Goal: Information Seeking & Learning: Learn about a topic

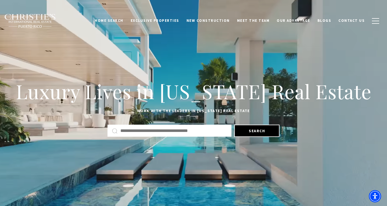
click at [175, 133] on input "Search by Address, City, or Neighborhood" at bounding box center [173, 130] width 107 height 7
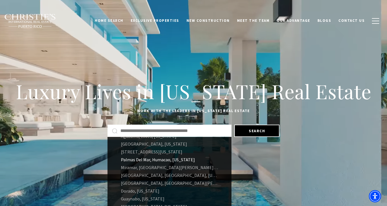
scroll to position [38, 0]
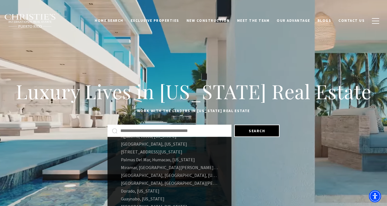
click at [176, 131] on input "Search by Address, City, or Neighborhood" at bounding box center [173, 130] width 107 height 7
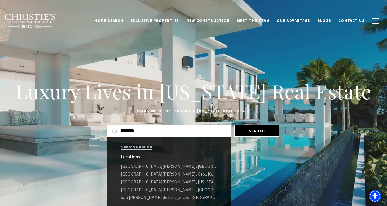
type input "********"
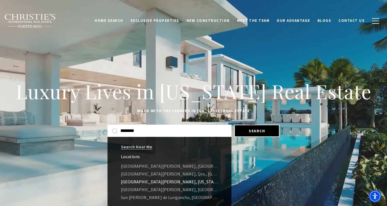
drag, startPoint x: 176, startPoint y: 131, endPoint x: 148, endPoint y: 181, distance: 57.6
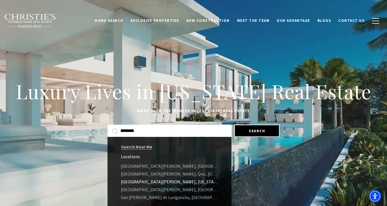
click at [148, 181] on link "San Juan, Puerto Rico" at bounding box center [169, 181] width 124 height 8
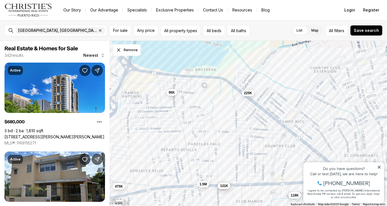
drag, startPoint x: 378, startPoint y: 166, endPoint x: 679, endPoint y: 320, distance: 337.3
click at [378, 166] on icon at bounding box center [379, 166] width 3 height 3
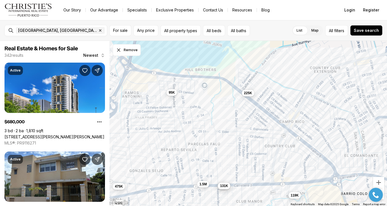
click at [382, 190] on div at bounding box center [376, 195] width 20 height 14
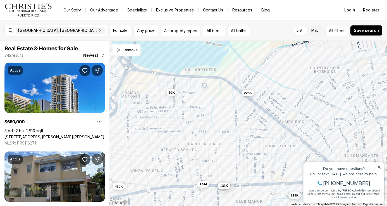
click at [379, 165] on icon at bounding box center [379, 167] width 4 height 4
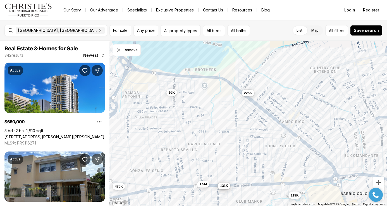
click at [223, 120] on div "1.5M 4.5M 475K 95K 119K 225K 675K 131K" at bounding box center [247, 123] width 277 height 165
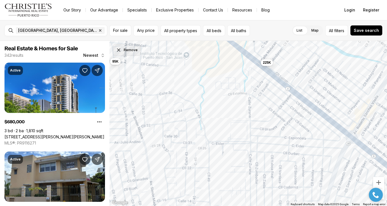
click at [126, 51] on button "Remove" at bounding box center [127, 50] width 28 height 12
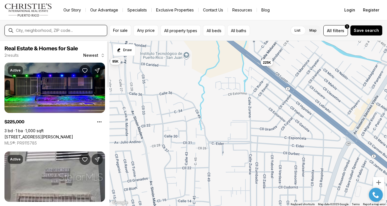
click at [61, 29] on input "text" at bounding box center [60, 30] width 89 height 4
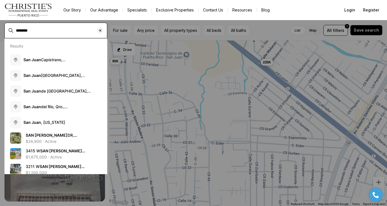
type input "********"
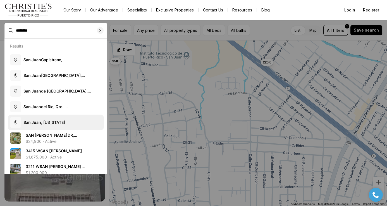
drag, startPoint x: 61, startPoint y: 29, endPoint x: 49, endPoint y: 121, distance: 93.4
click at [49, 121] on span "San Juan , Puerto Rico" at bounding box center [44, 122] width 42 height 5
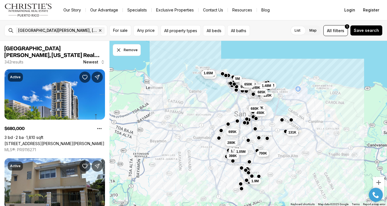
click at [232, 101] on div "525K 210K 680K 450K 1.9M 131K 700K 945K 3.69M 2.5M 1.48M 249K 220K 685K 945K 1.…" at bounding box center [247, 123] width 277 height 165
click at [238, 101] on div "525K 210K 680K 450K 1.9M 131K 700K 945K 3.69M 2.5M 1.48M 249K 220K 685K 945K 1.…" at bounding box center [247, 123] width 277 height 165
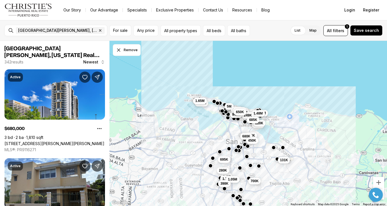
drag, startPoint x: 238, startPoint y: 101, endPoint x: 230, endPoint y: 129, distance: 29.2
click at [230, 129] on div "525K 210K 680K 450K 1.9M 131K 700K 945K 3.69M 2.5M 1.48M 249K 220K 685K 945K 1.…" at bounding box center [247, 123] width 277 height 165
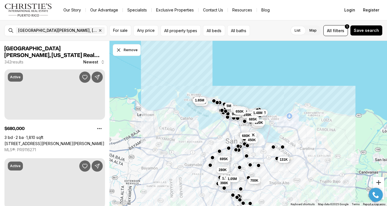
click at [380, 182] on button "Zoom in" at bounding box center [378, 182] width 11 height 11
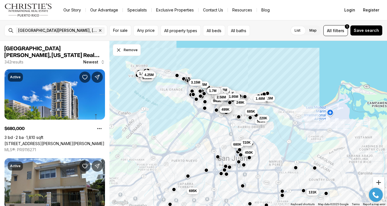
click at [379, 181] on button "Zoom in" at bounding box center [378, 182] width 11 height 11
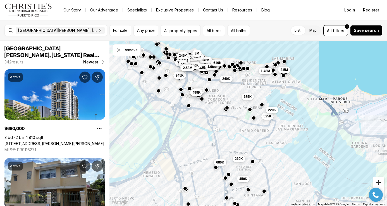
click at [380, 182] on button "Zoom in" at bounding box center [378, 182] width 11 height 11
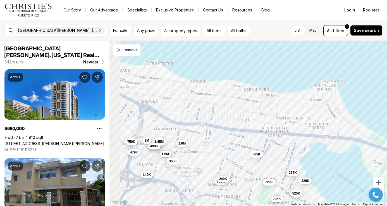
drag, startPoint x: 305, startPoint y: 102, endPoint x: 326, endPoint y: 193, distance: 92.8
click at [326, 193] on div "525K 210K 680K 2.5M 185K 220K 275K 695K 240K 685K 720K 479K 1.6M 649K 435K 995K…" at bounding box center [247, 123] width 277 height 165
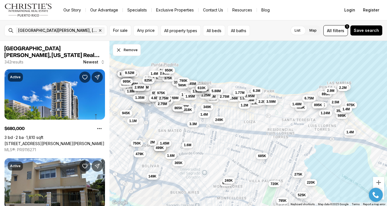
click at [241, 93] on span "1.77M" at bounding box center [239, 92] width 9 height 4
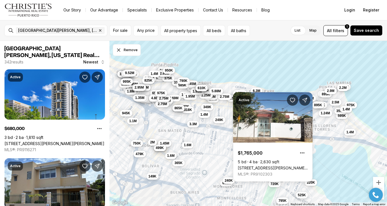
click at [282, 77] on div "525K 220K 275K 695K 240K 685K 720K 479K 1.6M 649K 435K 995K 1.45M 499K 365K 1.6…" at bounding box center [247, 123] width 277 height 165
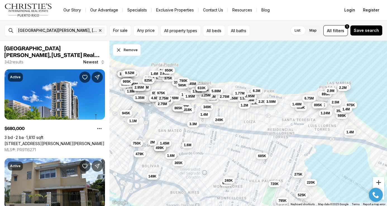
click at [377, 180] on button "Zoom in" at bounding box center [378, 182] width 11 height 11
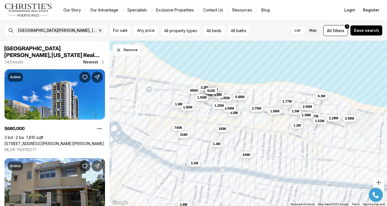
drag, startPoint x: 302, startPoint y: 128, endPoint x: 366, endPoint y: 170, distance: 76.3
click at [366, 170] on div "685K 1.6M 740K 1.9M 318K 1.95M 2.9M 449K 3.3M 1.56M 1.45M 2.5M 645K 1.7M 895K 1…" at bounding box center [247, 123] width 277 height 165
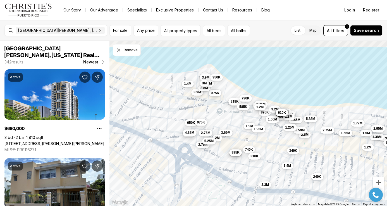
drag, startPoint x: 179, startPoint y: 68, endPoint x: 251, endPoint y: 91, distance: 75.6
click at [251, 91] on div "1.6M 740K 1.9M 318K 1.95M 2.9M 3.3M 1.56M 1.45M 2.5M 1.7M 895K 1.53M 1.38M 965K…" at bounding box center [247, 123] width 277 height 165
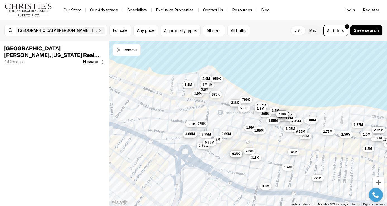
click at [187, 85] on span "1.4M" at bounding box center [188, 84] width 8 height 4
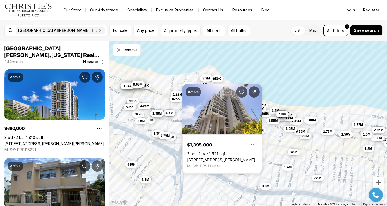
click at [208, 79] on span "3.9M" at bounding box center [206, 78] width 8 height 4
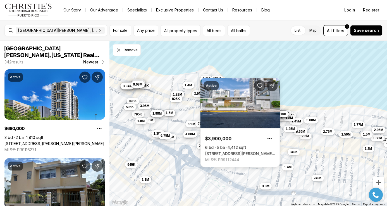
click at [218, 80] on div "Active $3,900,000 6 bd 5 ba 4,412 sqft 13 CALLE RODRÍGUEZ SERRA ST, SAN JUAN PR…" at bounding box center [240, 122] width 80 height 89
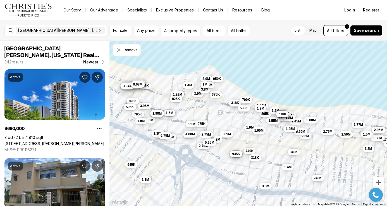
click at [218, 80] on span "950K" at bounding box center [217, 78] width 8 height 4
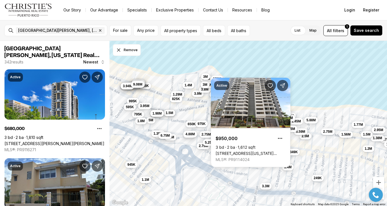
click at [206, 74] on button "3M" at bounding box center [205, 76] width 9 height 7
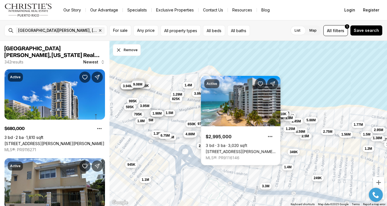
click at [230, 71] on div "740K 1.9M 318K 1.95M 2.9M 3.3M 1.56M 1.45M 2.5M 1.7M 895K 1.53M 1.38M 965K 3.2M…" at bounding box center [247, 123] width 277 height 165
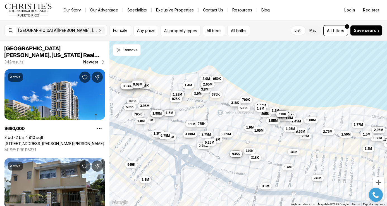
click at [212, 84] on span "2.65M" at bounding box center [207, 84] width 9 height 4
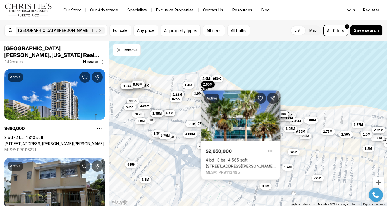
click at [203, 88] on div "Active $2,650,000 4 bd 3 ba 4,565 sqft 7 MANUEL RODRIGUEZ SERRA ST #2, SAN JUAN…" at bounding box center [241, 132] width 80 height 96
click at [187, 85] on span "1.4M" at bounding box center [188, 84] width 8 height 4
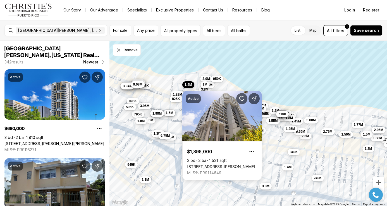
click at [256, 65] on div "740K 1.9M 318K 1.95M 2.9M 3.3M 1.56M 1.45M 2.5M 1.7M 895K 1.53M 1.38M 965K 3.2M…" at bounding box center [247, 123] width 277 height 165
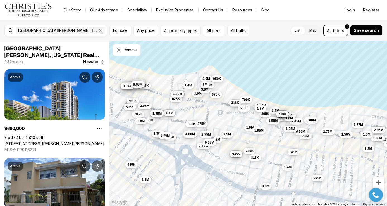
click at [176, 93] on span "1.29M" at bounding box center [177, 94] width 9 height 4
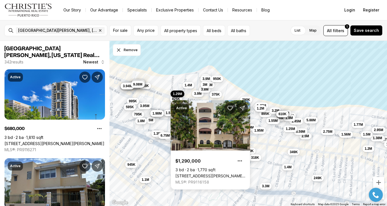
click at [244, 73] on div "740K 1.9M 318K 1.95M 2.9M 3.3M 1.56M 1.45M 2.5M 1.7M 895K 1.53M 1.38M 965K 3.2M…" at bounding box center [247, 123] width 277 height 165
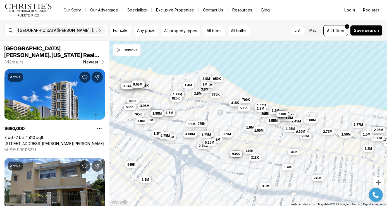
click at [175, 99] on span "825K" at bounding box center [176, 98] width 8 height 4
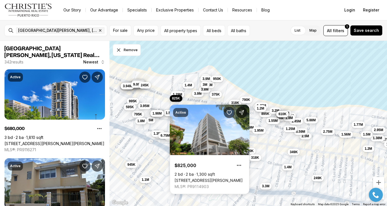
click at [147, 87] on span "245K" at bounding box center [145, 85] width 8 height 4
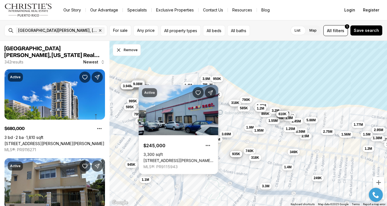
click at [135, 84] on span "9.08M" at bounding box center [137, 83] width 9 height 4
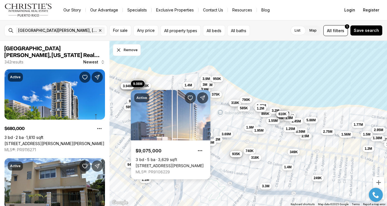
click at [163, 80] on div "740K 1.9M 318K 1.95M 2.9M 3.3M 1.56M 1.45M 2.5M 1.7M 895K 1.53M 1.38M 965K 3.2M…" at bounding box center [247, 123] width 277 height 165
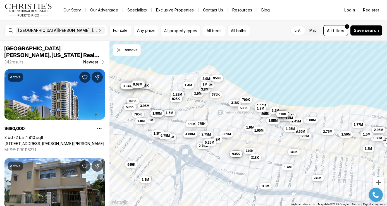
click at [217, 79] on span "950K" at bounding box center [217, 78] width 8 height 4
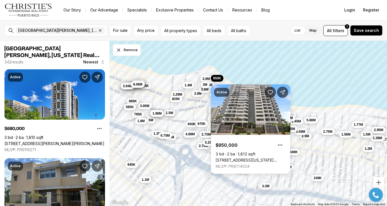
click at [320, 67] on div "740K 1.9M 318K 1.95M 2.9M 3.3M 1.56M 1.45M 2.5M 1.7M 895K 1.53M 1.38M 965K 3.2M…" at bounding box center [247, 123] width 277 height 165
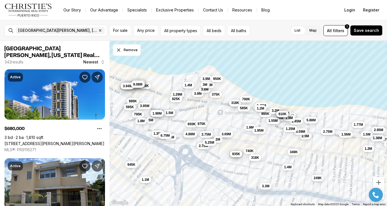
click at [246, 100] on span "790K" at bounding box center [246, 99] width 8 height 4
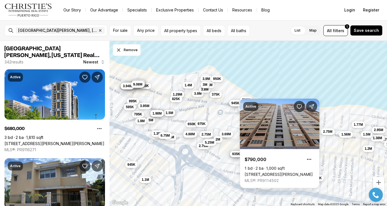
click at [233, 105] on button "945K" at bounding box center [235, 103] width 13 height 7
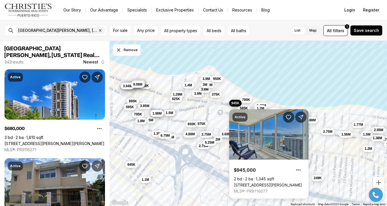
click at [268, 80] on div "740K 1.9M 318K 1.95M 2.9M 3.3M 1.56M 1.45M 2.5M 1.7M 895K 1.53M 1.38M 965K 3.2M…" at bounding box center [247, 123] width 277 height 165
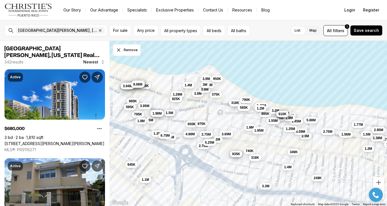
click at [242, 109] on span "585K" at bounding box center [244, 107] width 8 height 4
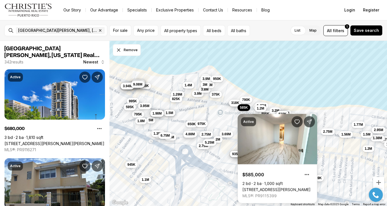
click at [266, 90] on div "740K 1.9M 318K 1.95M 2.9M 3.3M 1.56M 1.45M 2.5M 1.7M 895K 1.53M 1.38M 965K 3.2M…" at bounding box center [247, 123] width 277 height 165
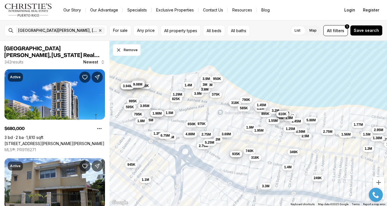
click at [265, 103] on span "1.45M" at bounding box center [261, 105] width 9 height 4
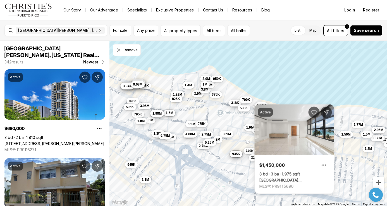
click at [273, 68] on div "740K 1.9M 318K 1.95M 2.9M 3.3M 1.56M 1.45M 2.5M 1.7M 895K 1.53M 1.38M 965K 3.2M…" at bounding box center [247, 123] width 277 height 165
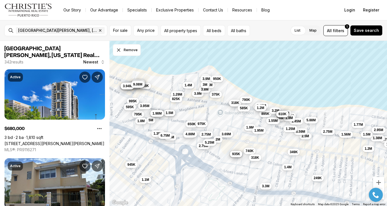
click at [263, 108] on span "1.2M" at bounding box center [261, 107] width 8 height 4
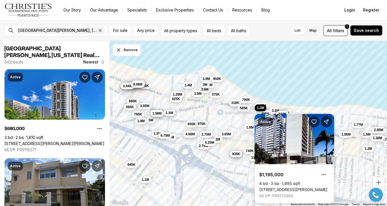
click at [285, 86] on div "740K 1.9M 318K 1.95M 2.9M 3.3M 1.56M 1.45M 2.5M 1.7M 895K 1.53M 1.38M 965K 3.2M…" at bounding box center [247, 123] width 277 height 165
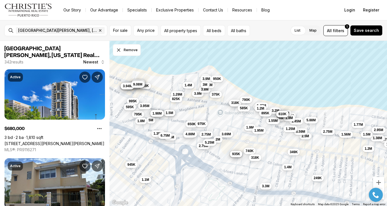
click at [266, 113] on span "895K" at bounding box center [265, 113] width 8 height 4
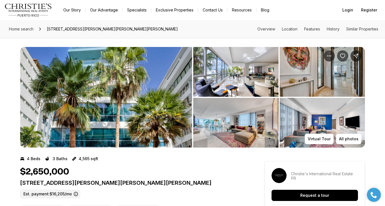
click at [229, 81] on img "View image gallery" at bounding box center [235, 72] width 85 height 50
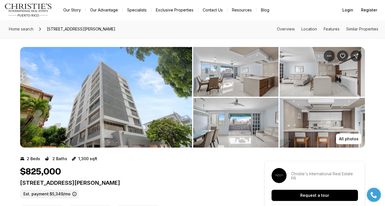
click at [229, 74] on img "View image gallery" at bounding box center [235, 72] width 85 height 50
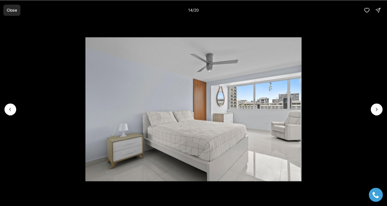
click at [11, 11] on p "Close" at bounding box center [12, 10] width 10 height 4
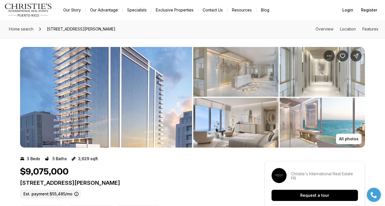
click at [224, 78] on img "View image gallery" at bounding box center [235, 72] width 85 height 50
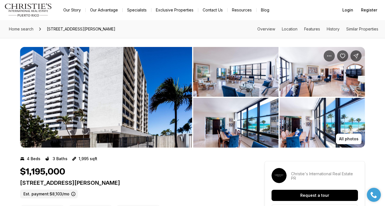
click at [222, 77] on img "View image gallery" at bounding box center [235, 72] width 85 height 50
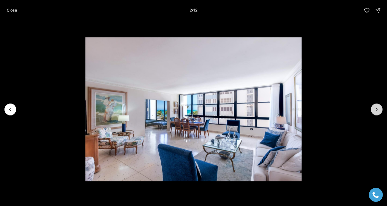
click at [380, 108] on button "Next slide" at bounding box center [377, 109] width 12 height 12
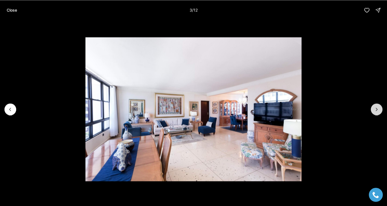
click at [380, 108] on button "Next slide" at bounding box center [377, 109] width 12 height 12
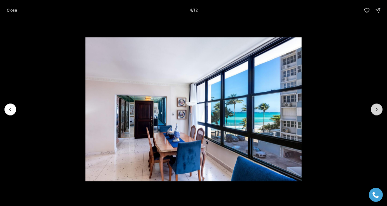
click at [380, 108] on button "Next slide" at bounding box center [377, 109] width 12 height 12
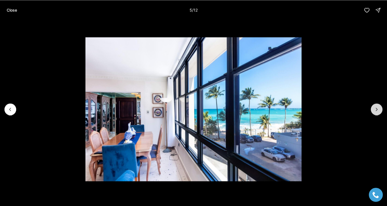
click at [380, 108] on button "Next slide" at bounding box center [377, 109] width 12 height 12
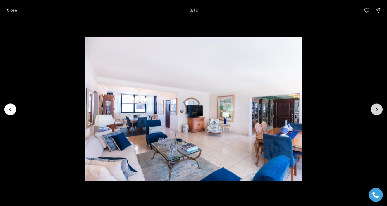
click at [380, 108] on button "Next slide" at bounding box center [377, 109] width 12 height 12
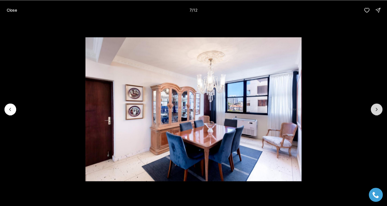
click at [380, 108] on button "Next slide" at bounding box center [377, 109] width 12 height 12
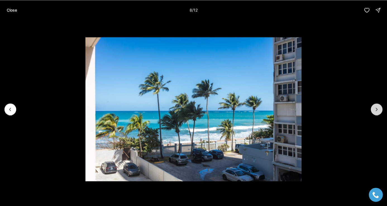
click at [380, 108] on button "Next slide" at bounding box center [377, 109] width 12 height 12
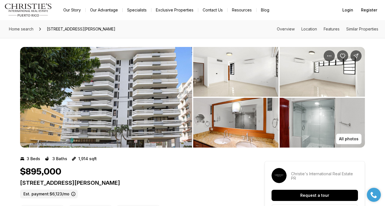
click at [143, 97] on img "View image gallery" at bounding box center [106, 97] width 172 height 100
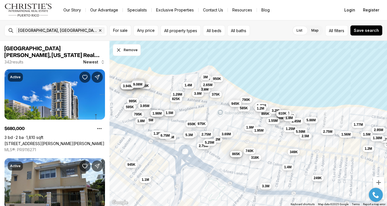
click at [283, 112] on span "610K" at bounding box center [282, 113] width 8 height 4
